Goal: Transaction & Acquisition: Purchase product/service

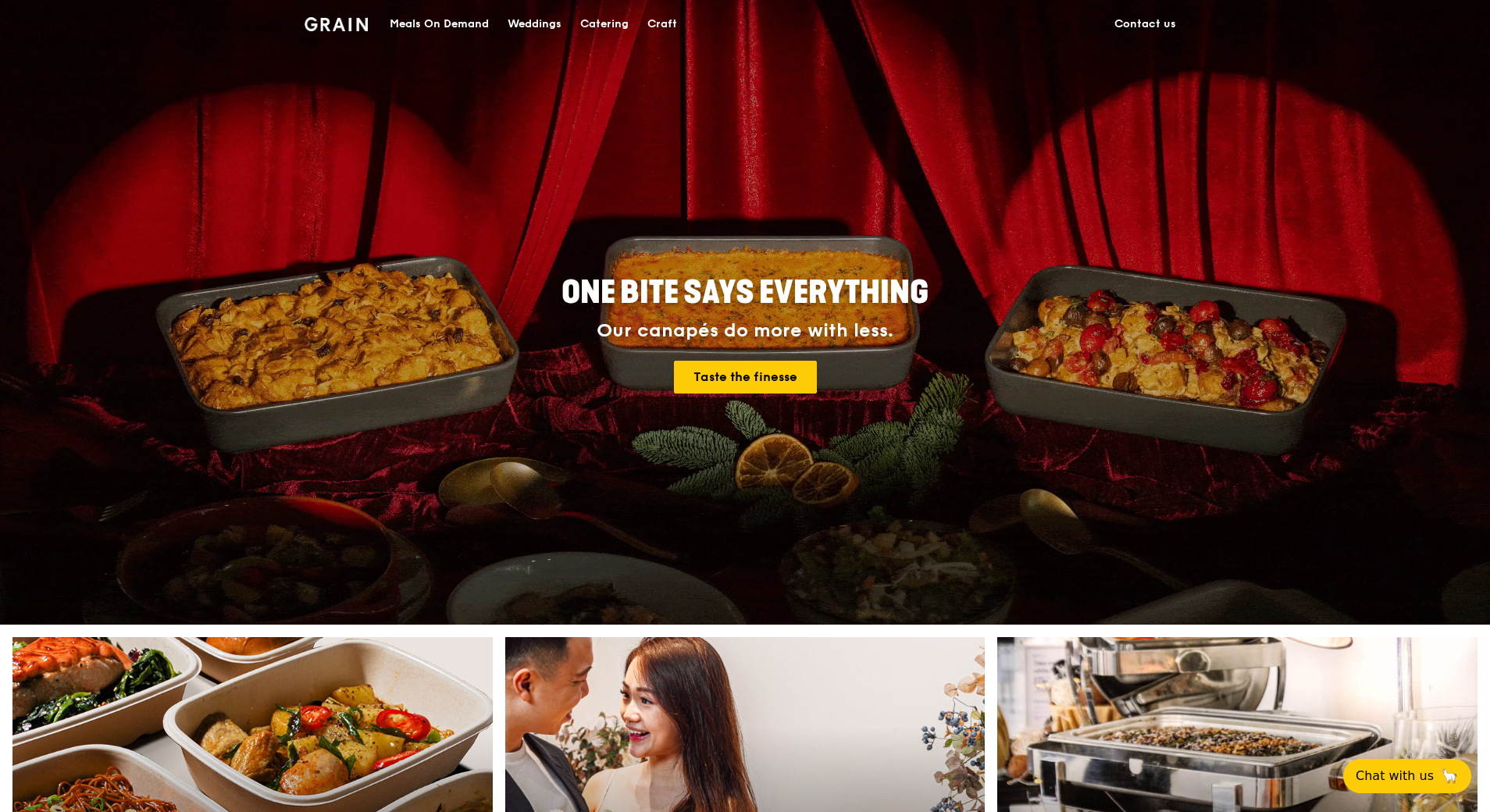
click at [604, 28] on div "Catering" at bounding box center [604, 24] width 48 height 47
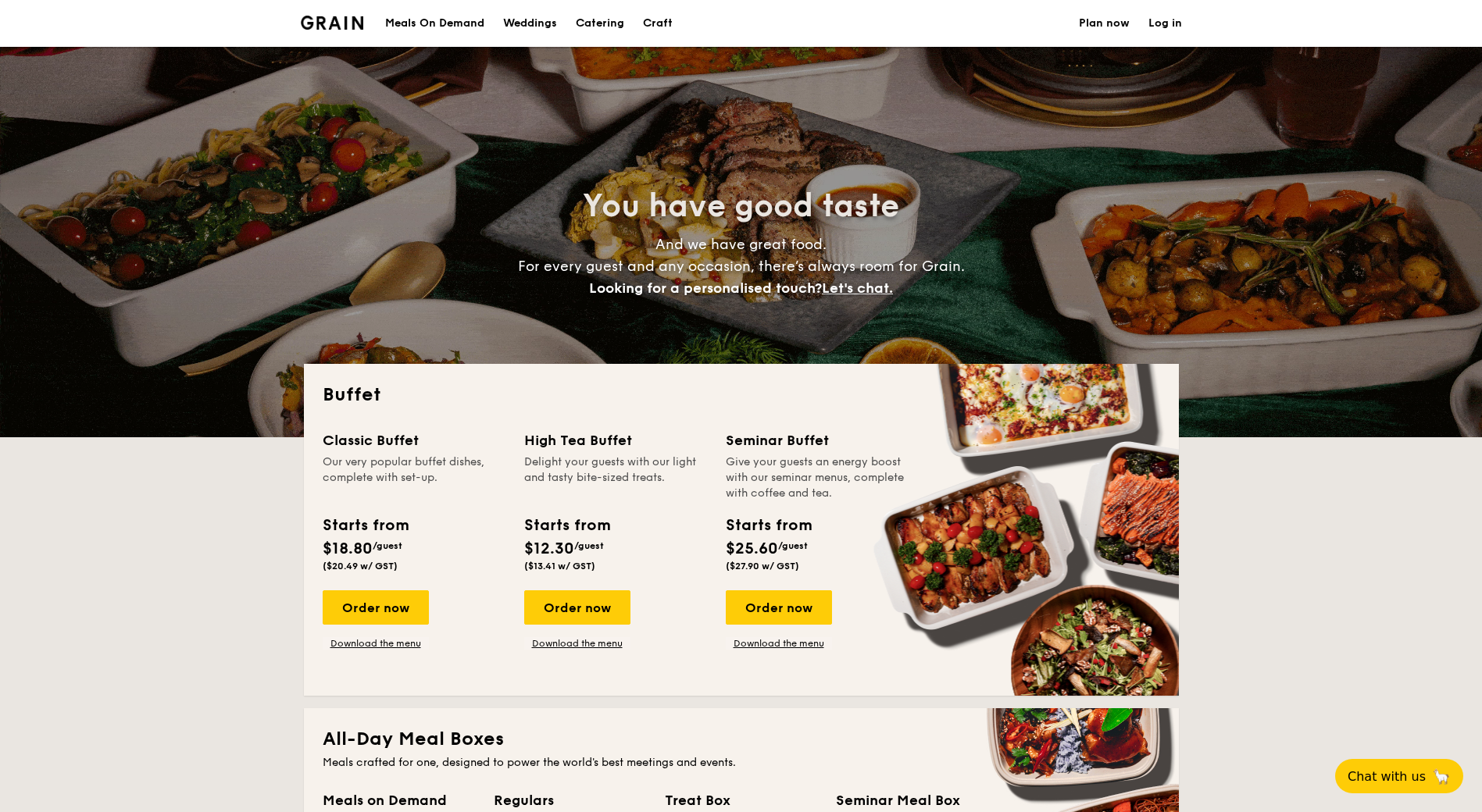
select select
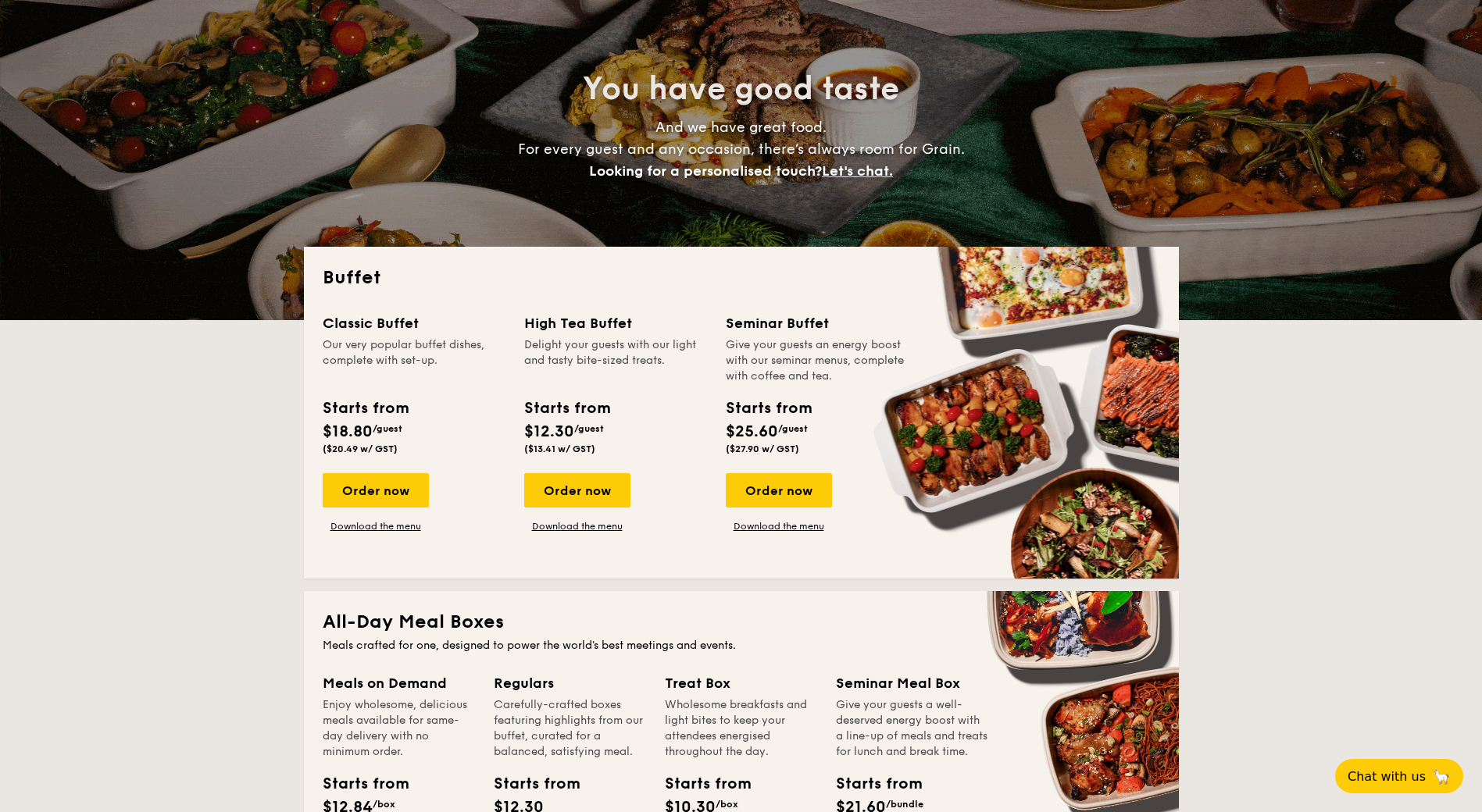
scroll to position [312, 0]
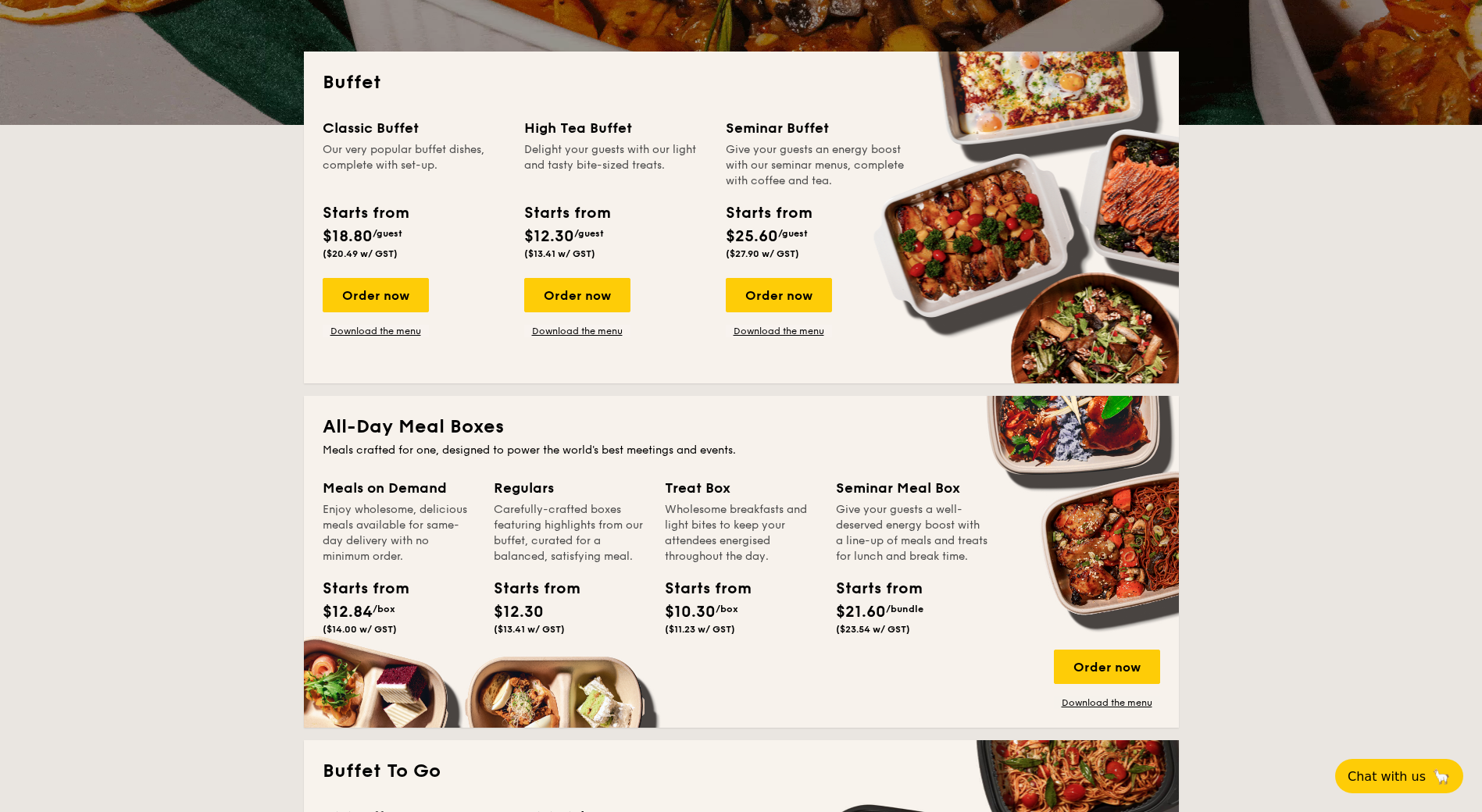
click at [771, 292] on div "Order now" at bounding box center [779, 295] width 106 height 35
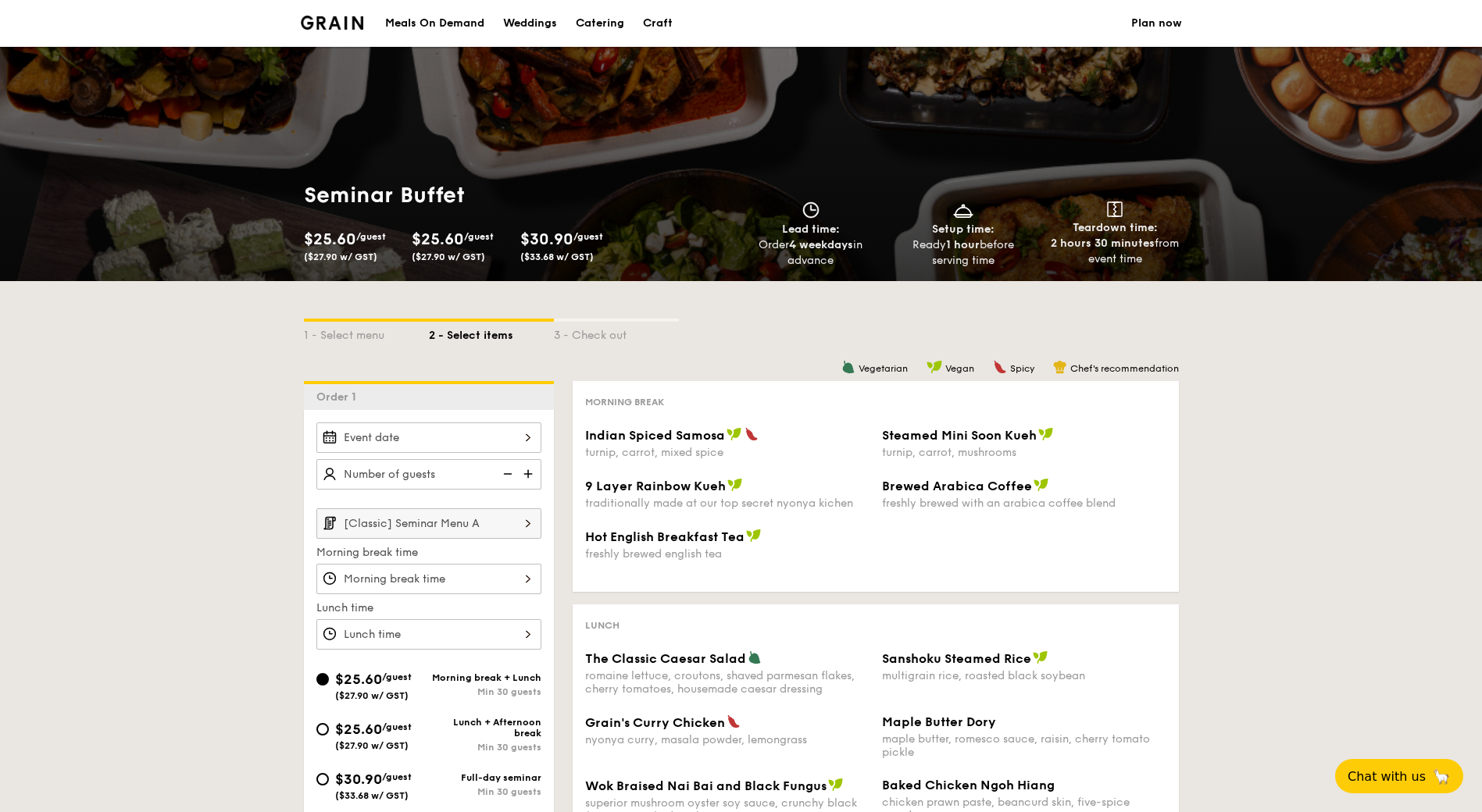
select select
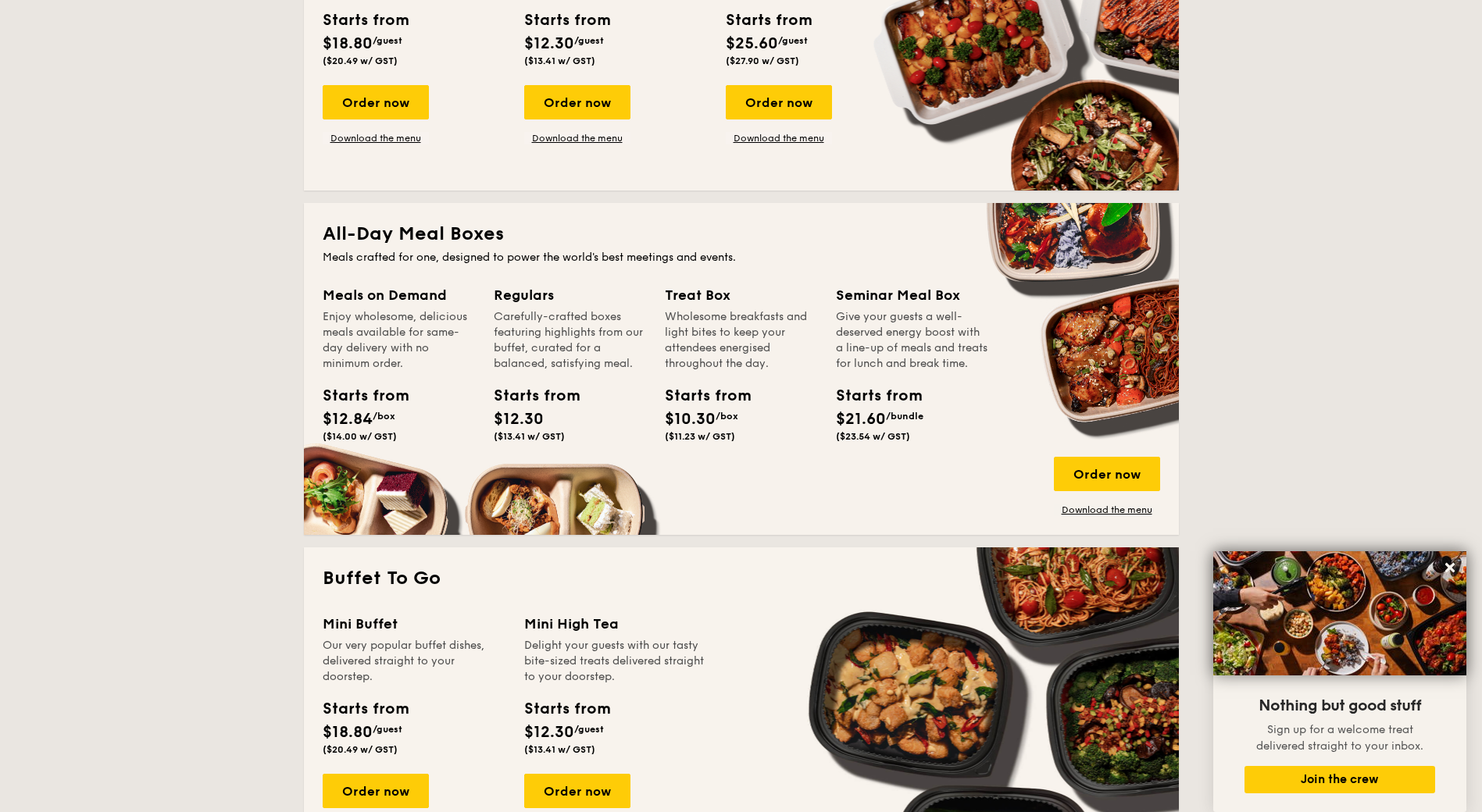
scroll to position [360, 0]
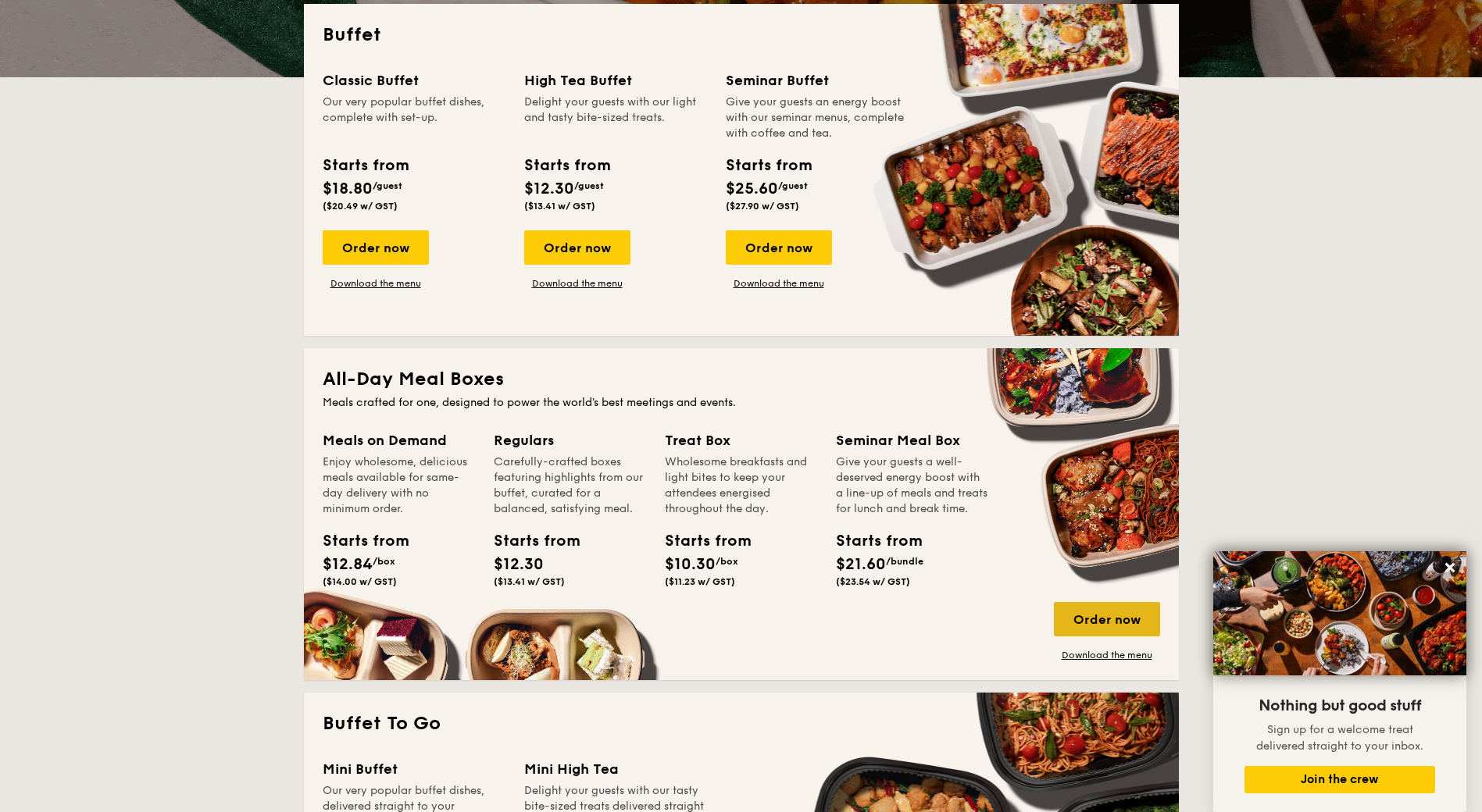
click at [1103, 614] on div "Order now" at bounding box center [1107, 619] width 106 height 35
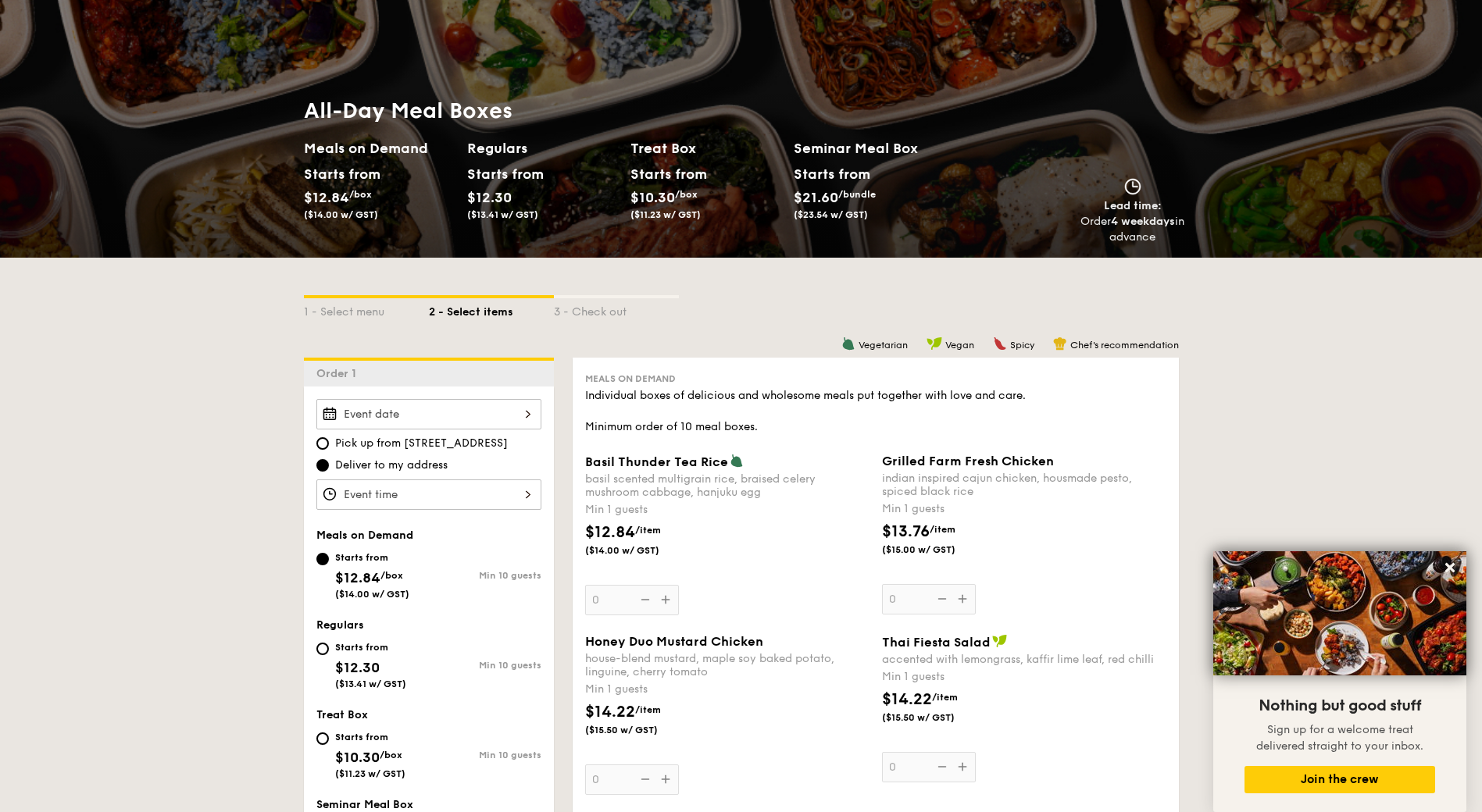
scroll to position [78, 0]
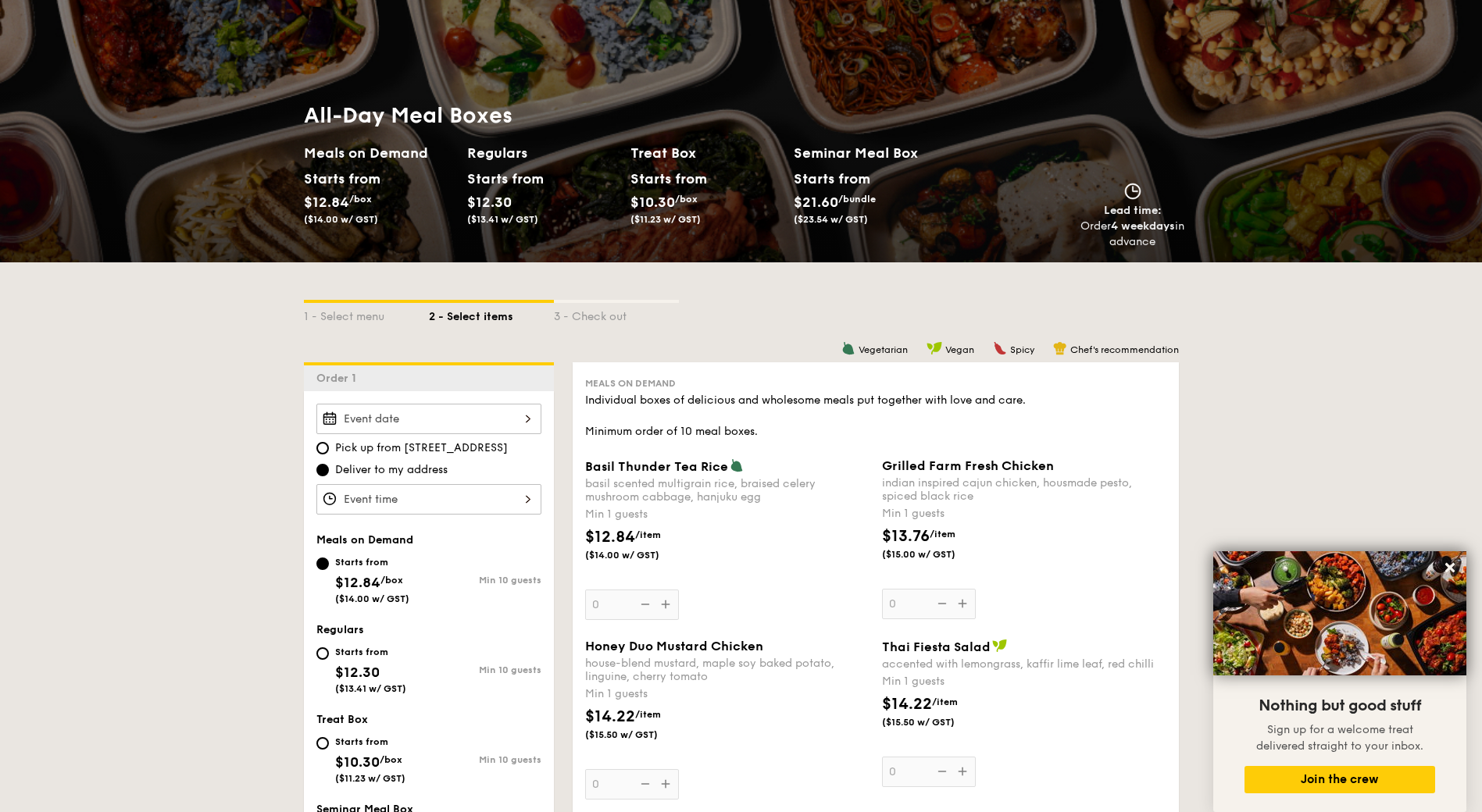
click at [853, 165] on div "Seminar Meal Box Starts from $21.60 /bundle ($23.54 w/ GST)" at bounding box center [876, 186] width 164 height 89
click at [838, 199] on span "$21.60" at bounding box center [816, 202] width 44 height 17
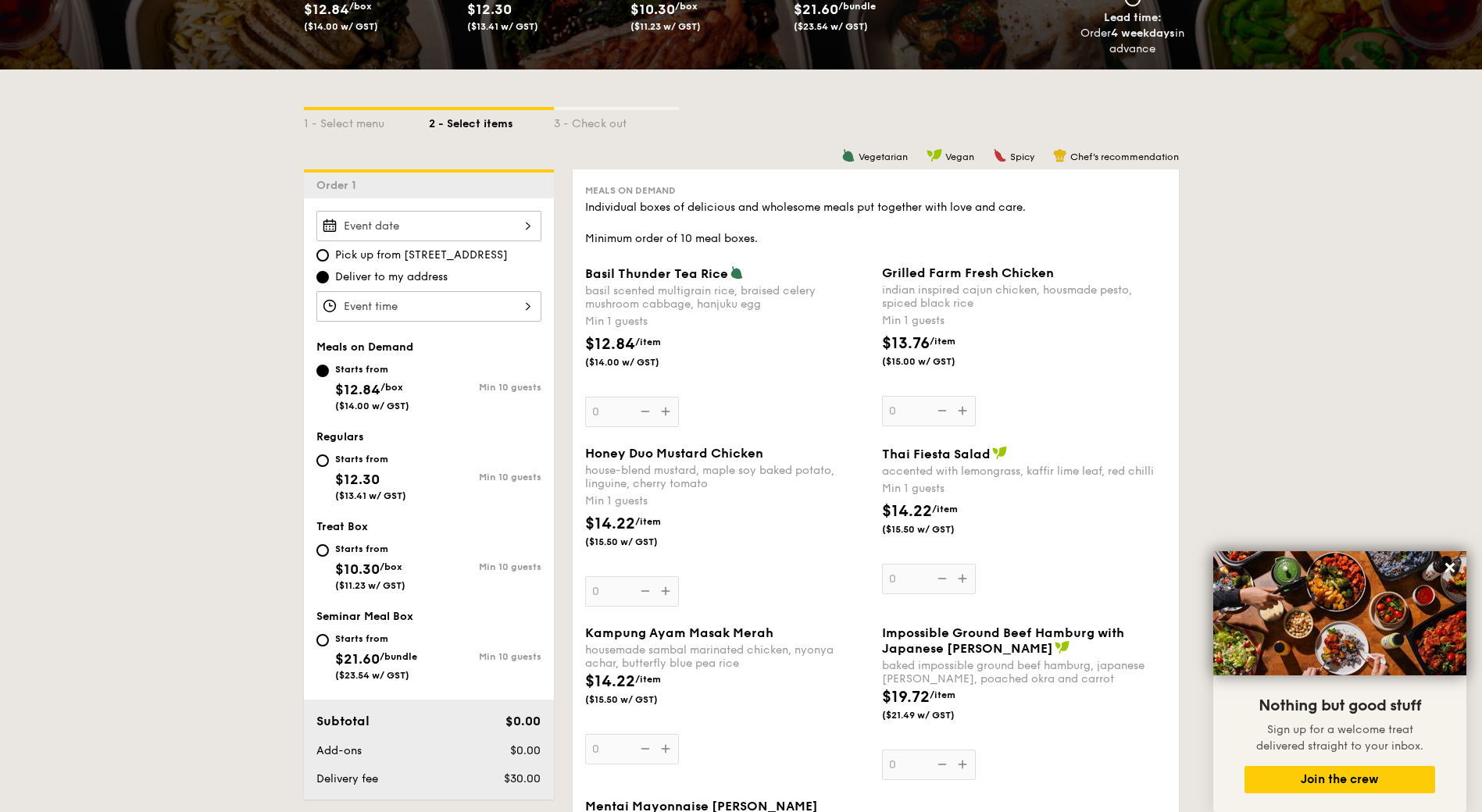
scroll to position [391, 0]
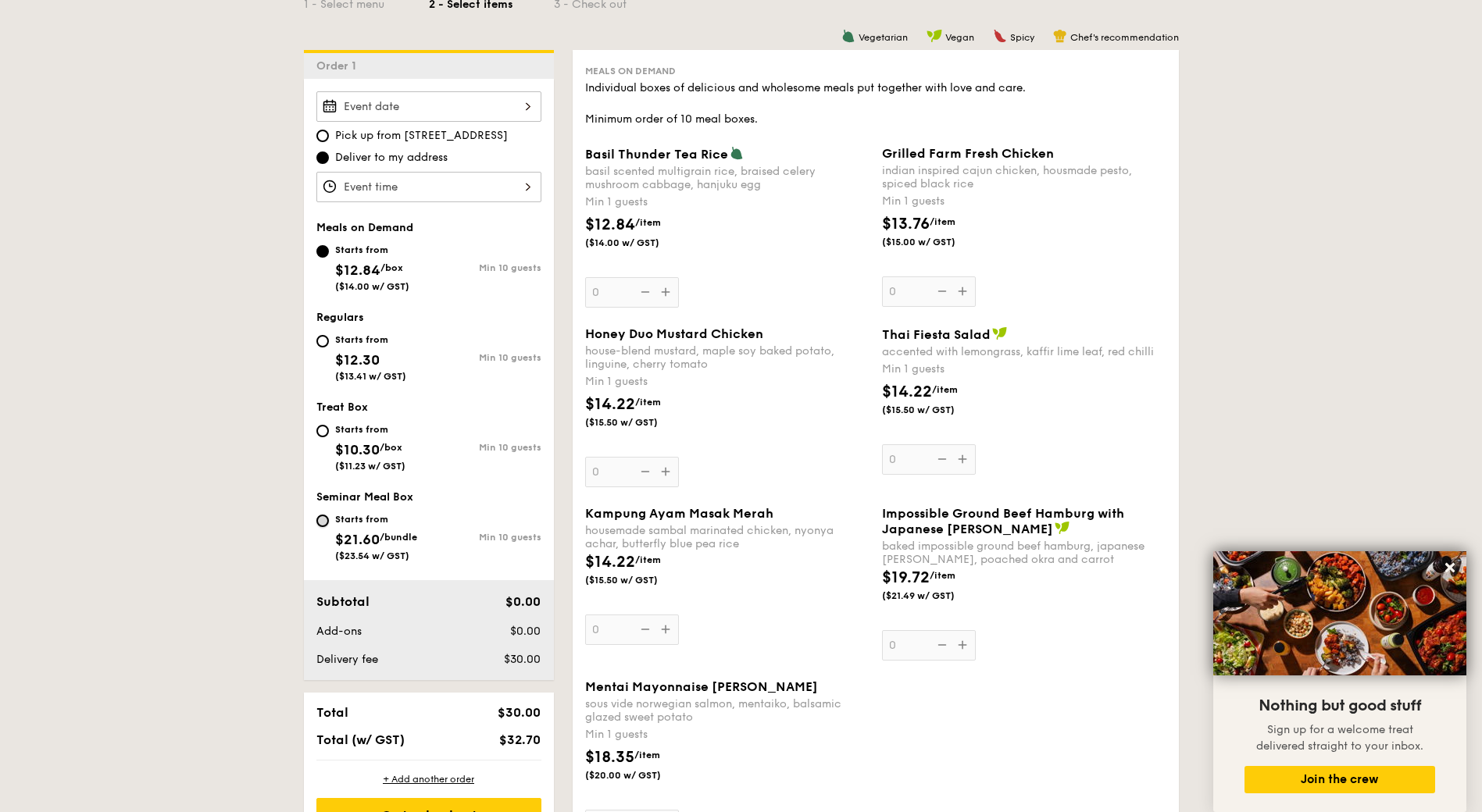
click at [324, 523] on input "Starts from $21.60 /bundle ($23.54 w/ GST) Min 10 guests" at bounding box center [323, 521] width 12 height 12
radio input "true"
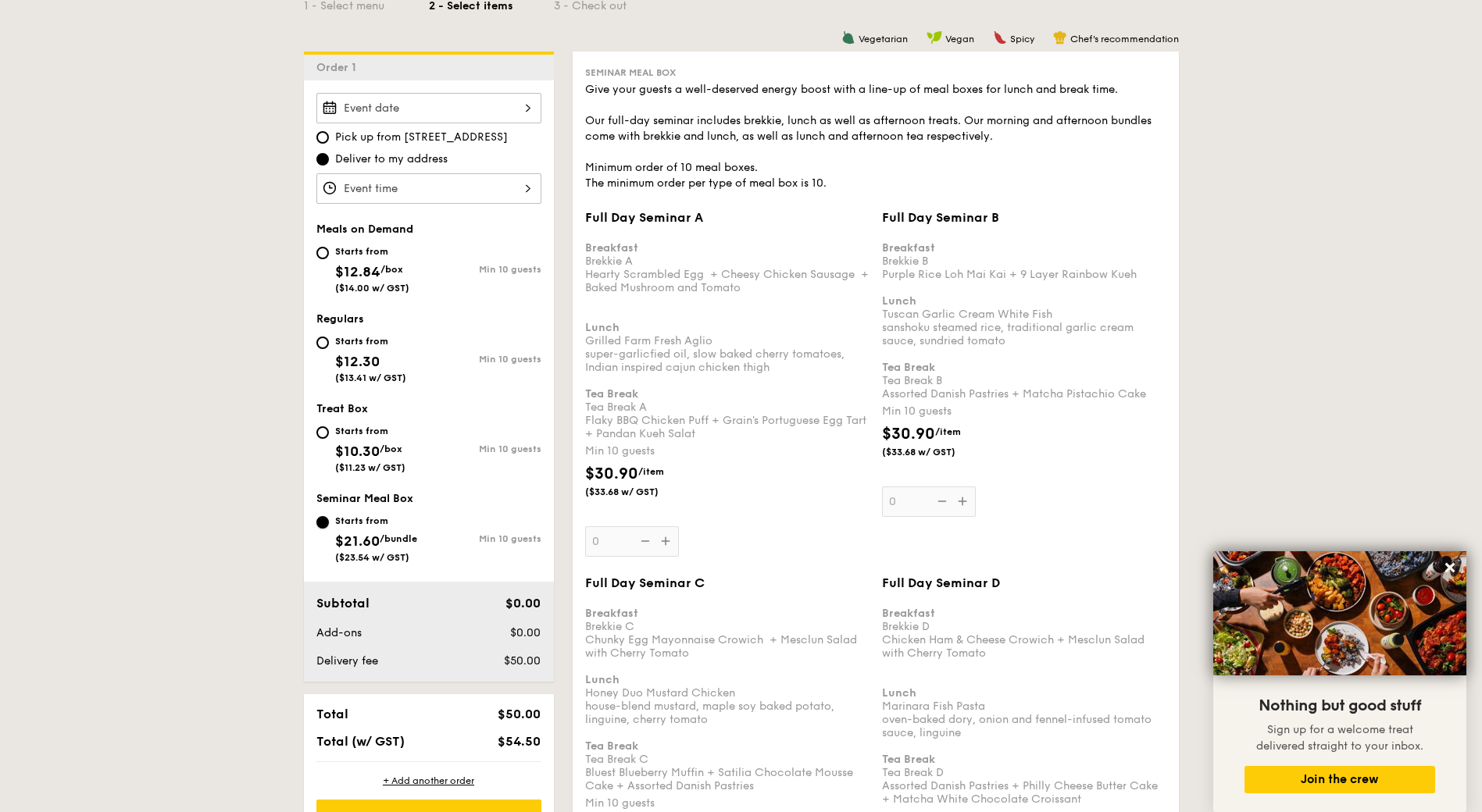
scroll to position [390, 0]
click at [752, 483] on div "$30.90 /item ($33.68 w/ GST)" at bounding box center [727, 489] width 297 height 54
click at [679, 526] on input "0" at bounding box center [632, 540] width 93 height 30
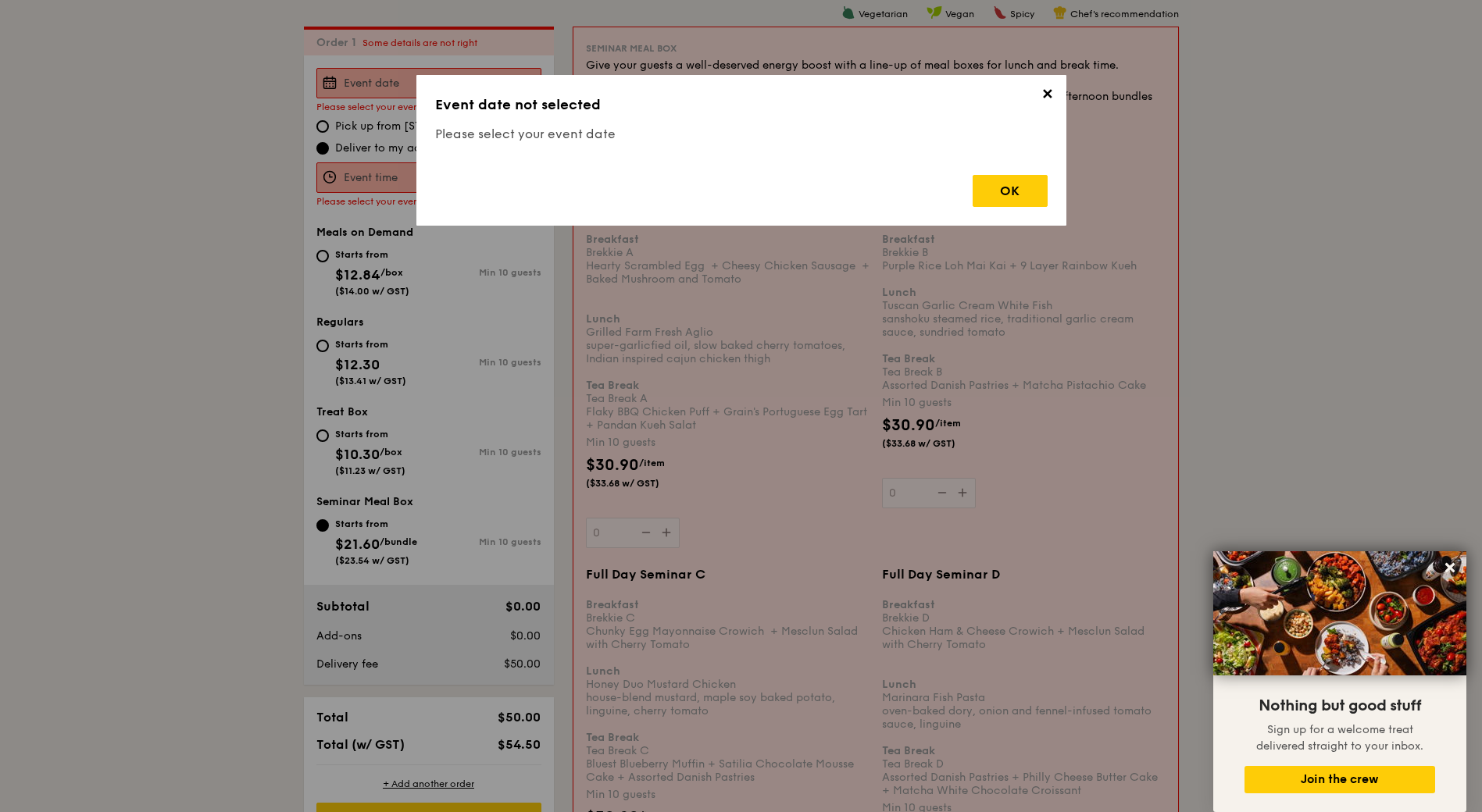
scroll to position [417, 0]
click at [1052, 90] on span "✕" at bounding box center [1047, 96] width 22 height 22
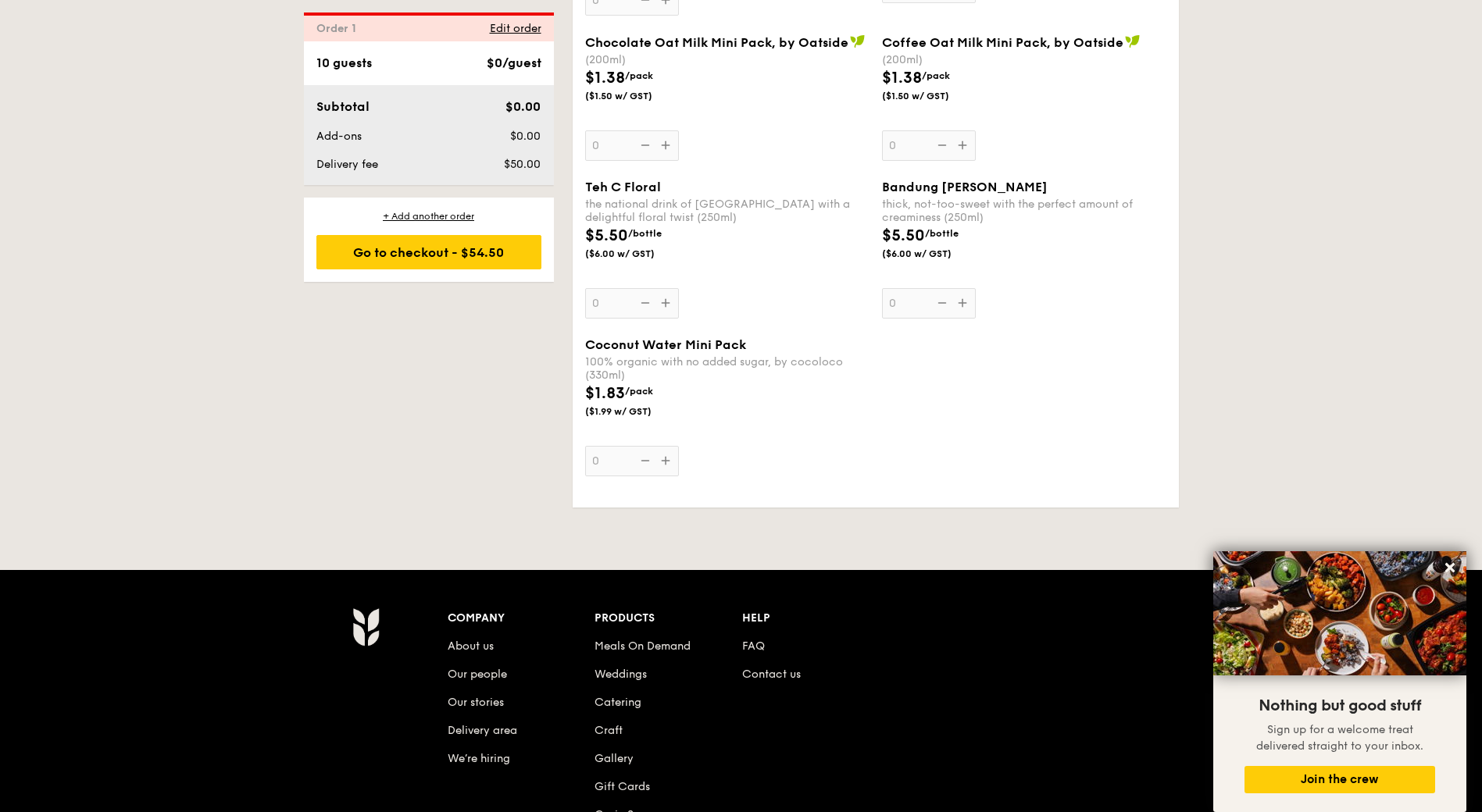
scroll to position [5360, 0]
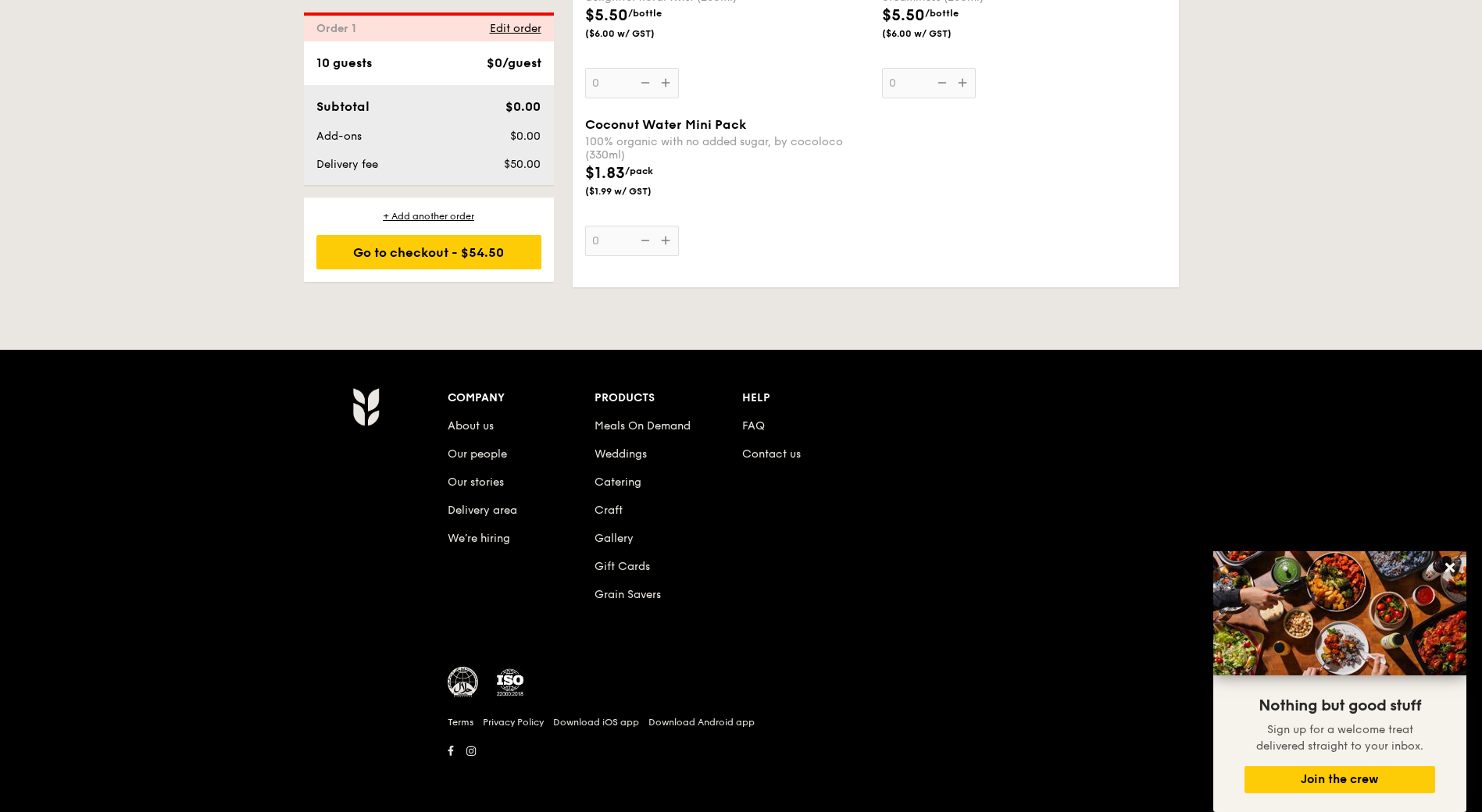
click at [787, 461] on li "Contact us" at bounding box center [816, 451] width 148 height 29
click at [790, 454] on link "Contact us" at bounding box center [772, 453] width 59 height 13
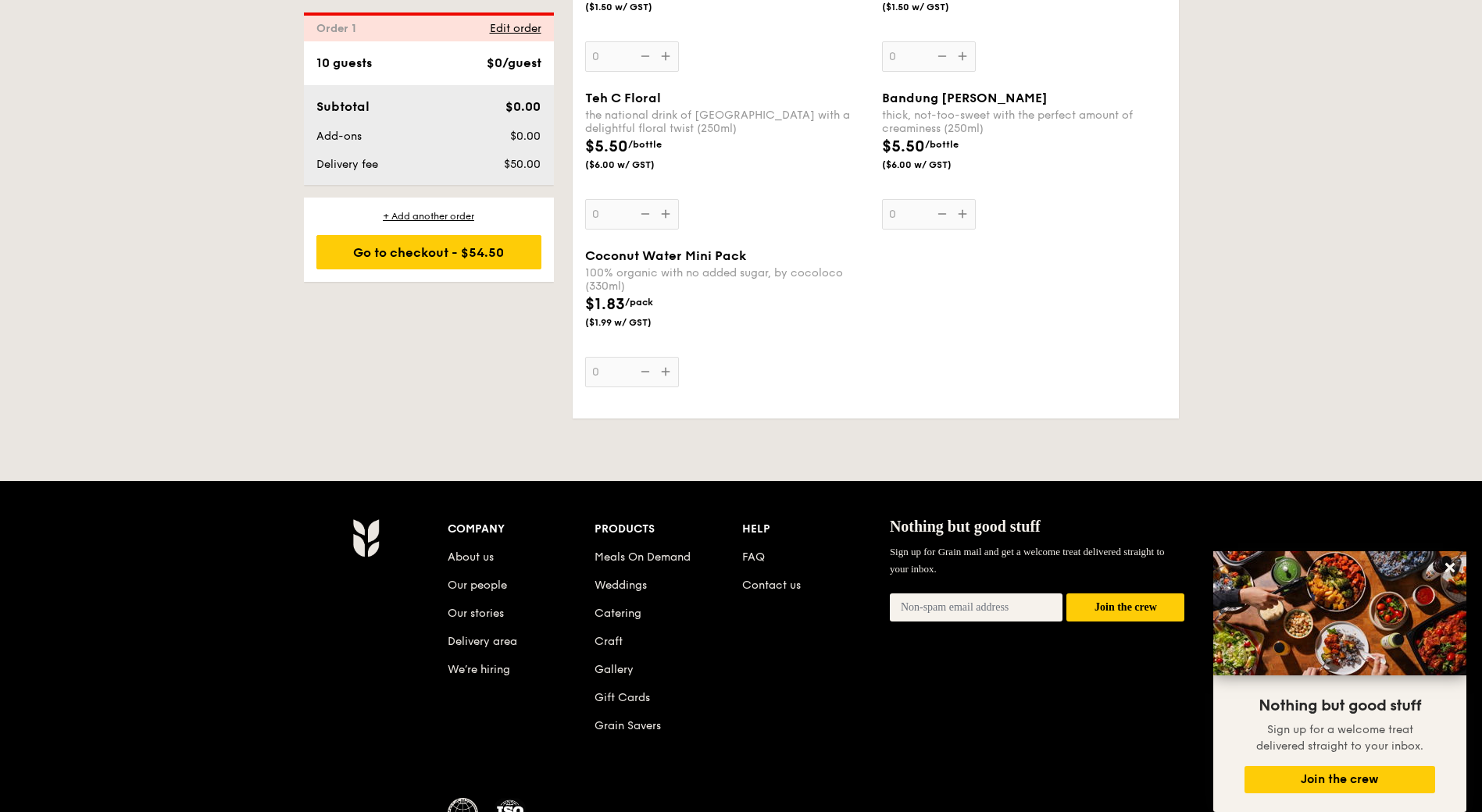
scroll to position [5048, 0]
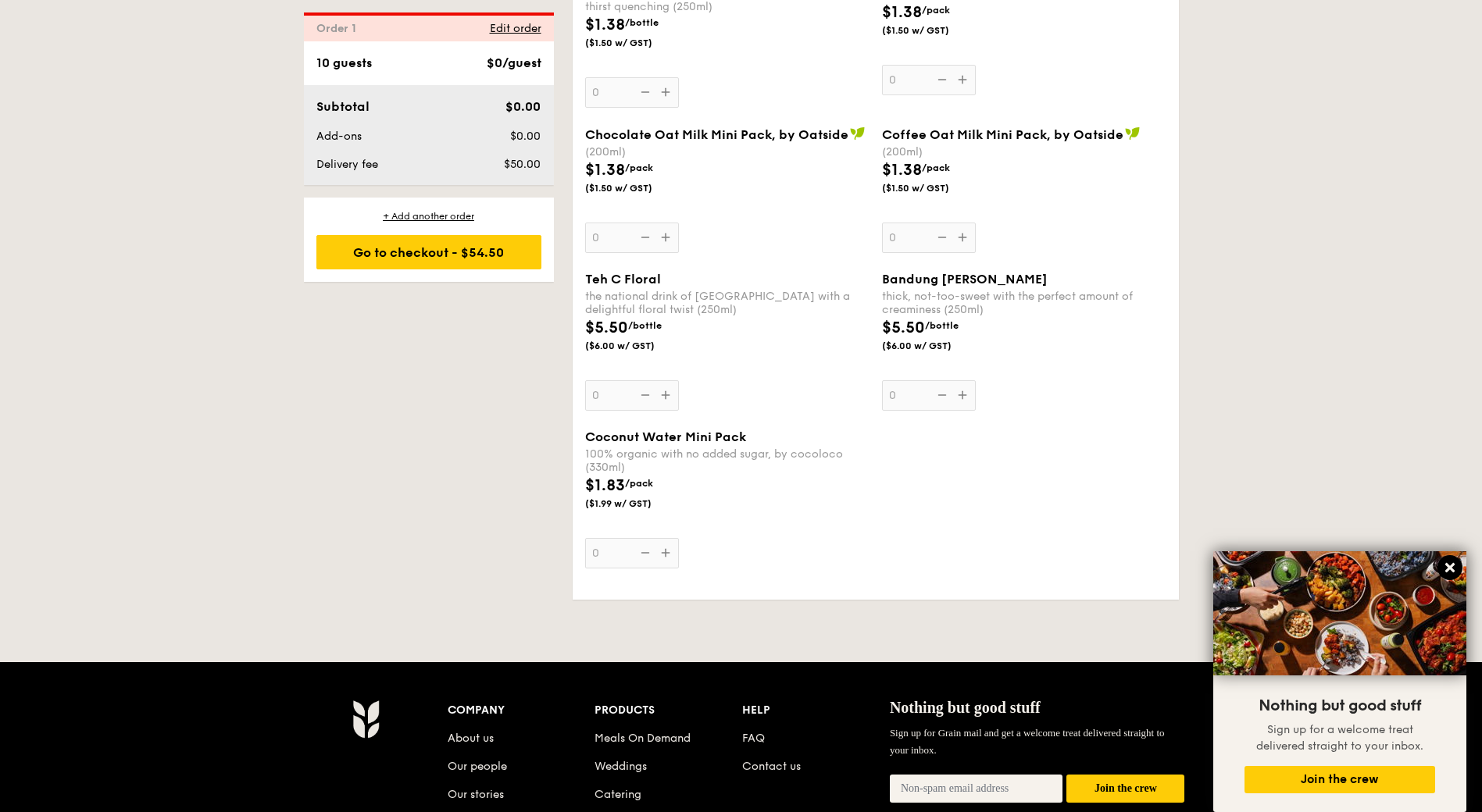
click at [1448, 568] on icon at bounding box center [1450, 567] width 10 height 10
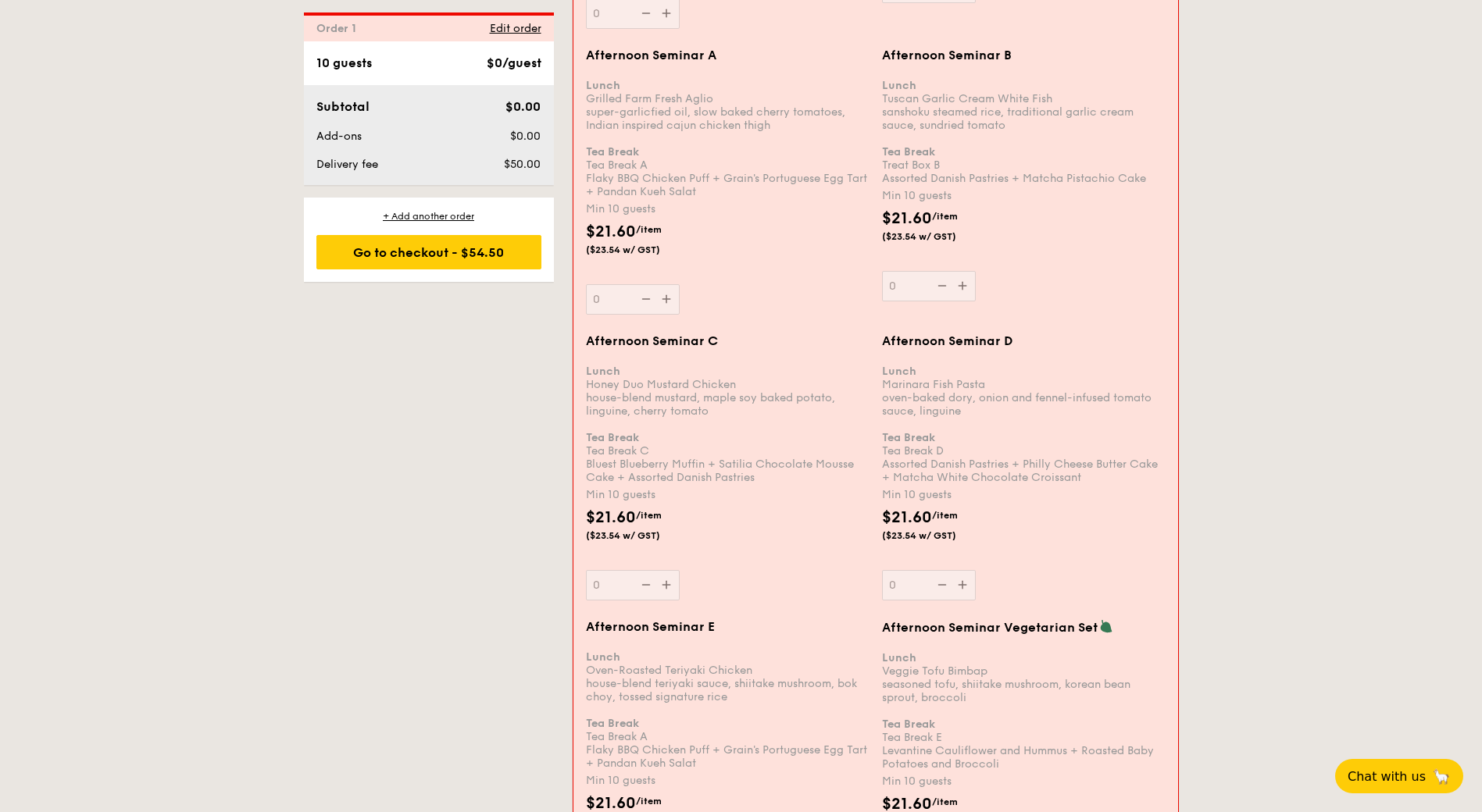
scroll to position [2236, 0]
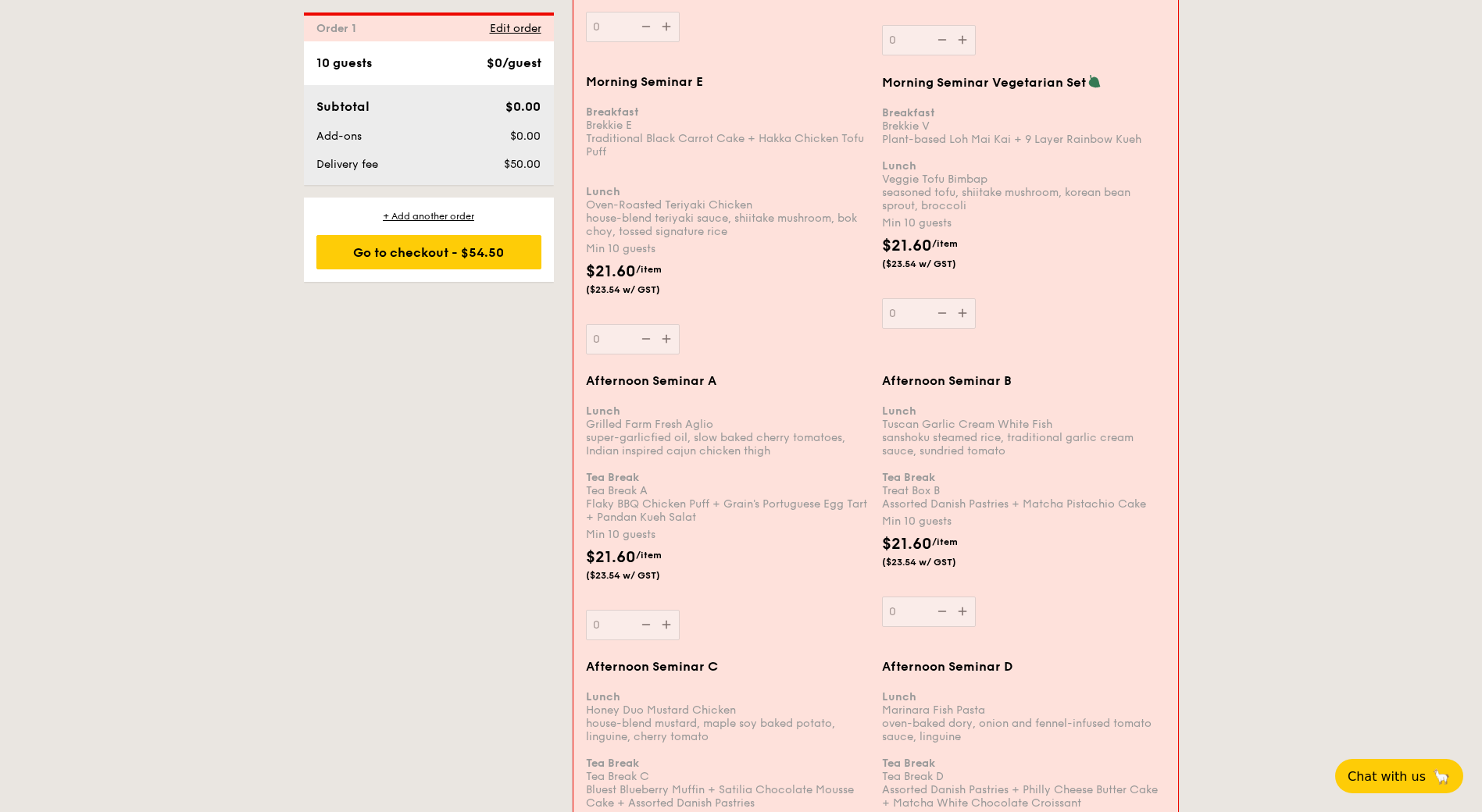
click at [1330, 354] on div "1 - Select menu 2 - Select items 3 - Check out Order 1 Some details are not rig…" at bounding box center [741, 758] width 1482 height 5306
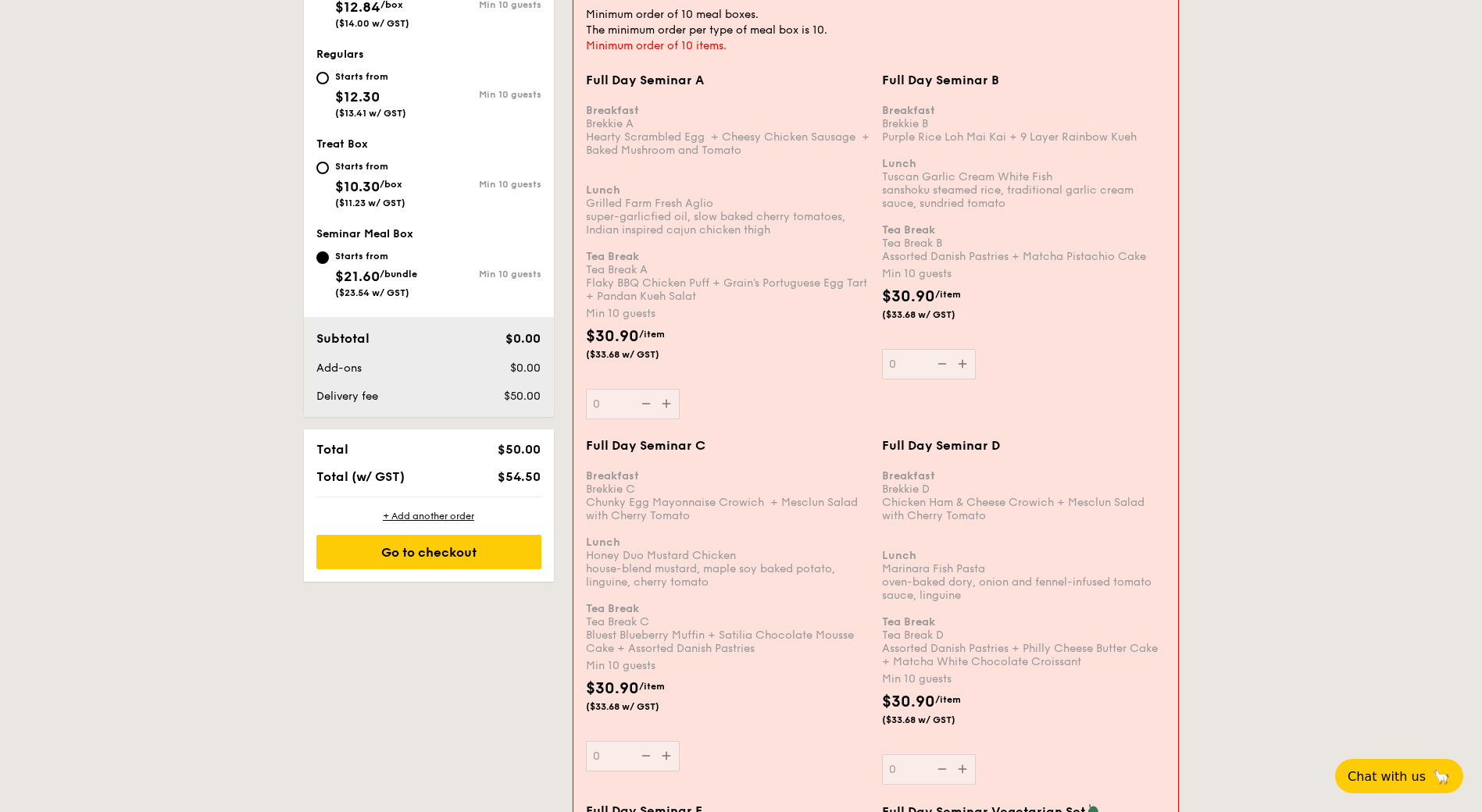
scroll to position [284, 0]
